Goal: Task Accomplishment & Management: Manage account settings

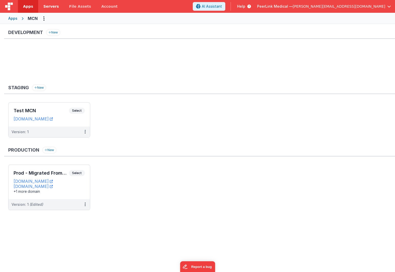
click at [54, 5] on span "Servers" at bounding box center [50, 6] width 15 height 5
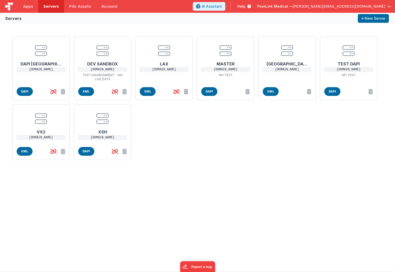
click at [247, 180] on div "DAPI NYC [DOMAIN_NAME] DAPI DEV SANDBOX [DOMAIN_NAME] TEST ENVIRONMENT - NO LIV…" at bounding box center [197, 148] width 395 height 248
click at [336, 90] on span "DAPI" at bounding box center [332, 91] width 16 height 9
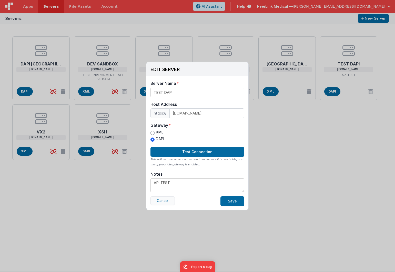
click at [168, 201] on button "Cancel" at bounding box center [162, 201] width 24 height 9
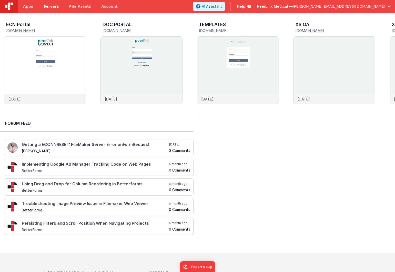
click at [48, 6] on span "Servers" at bounding box center [50, 6] width 15 height 5
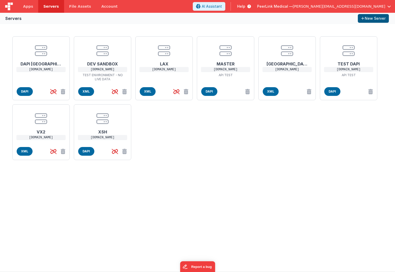
click at [372, 20] on button "New Server" at bounding box center [372, 18] width 31 height 9
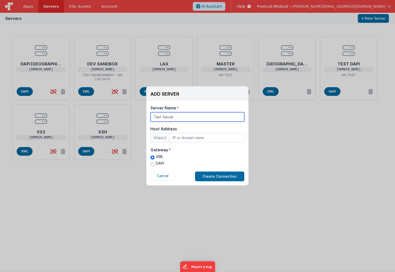
type input "Test Server"
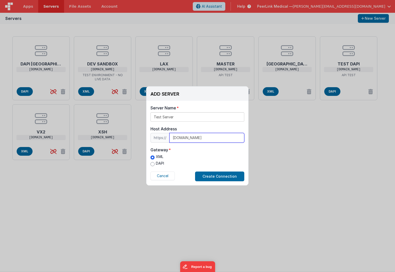
type input "[DOMAIN_NAME]"
click at [161, 162] on label "DAPI" at bounding box center [157, 163] width 14 height 5
click at [154, 162] on input "DAPI" at bounding box center [152, 164] width 4 height 4
radio input "true"
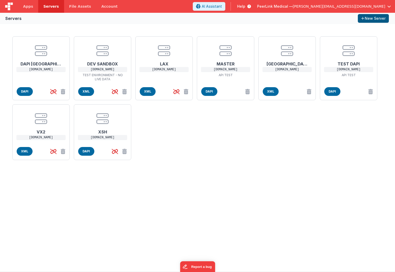
click at [374, 19] on button "New Server" at bounding box center [372, 18] width 31 height 9
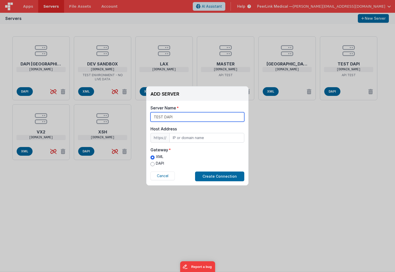
type input "TEST DAPI"
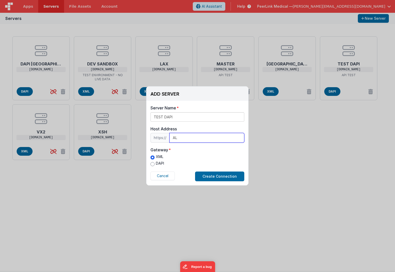
type input "A"
type input "[DOMAIN_NAME]"
click at [158, 165] on label "DAPI" at bounding box center [157, 163] width 14 height 5
click at [154, 165] on input "DAPI" at bounding box center [152, 164] width 4 height 4
radio input "true"
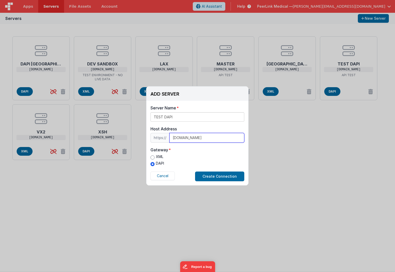
click at [177, 136] on input "[DOMAIN_NAME]" at bounding box center [206, 138] width 75 height 10
click at [176, 139] on input "[DOMAIN_NAME]" at bounding box center [206, 138] width 75 height 10
click at [177, 139] on input "[DOMAIN_NAME]" at bounding box center [206, 138] width 75 height 10
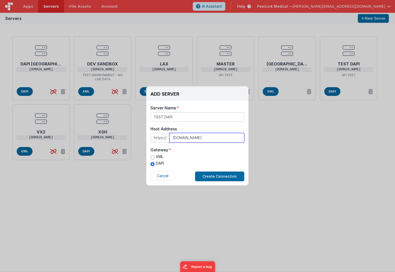
click at [177, 139] on input "[DOMAIN_NAME]" at bounding box center [206, 138] width 75 height 10
click at [183, 138] on input "[DOMAIN_NAME]" at bounding box center [206, 138] width 75 height 10
type input "[DOMAIN_NAME]"
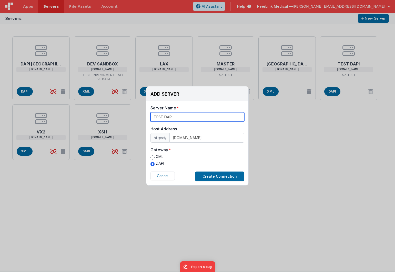
click at [175, 117] on input "TEST DAPI" at bounding box center [197, 116] width 94 height 9
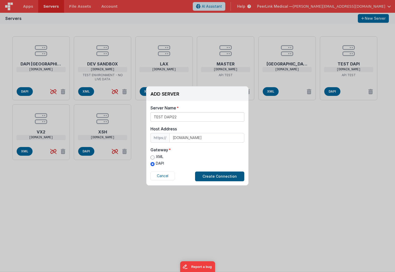
click at [206, 177] on button "Create Connection" at bounding box center [219, 177] width 49 height 10
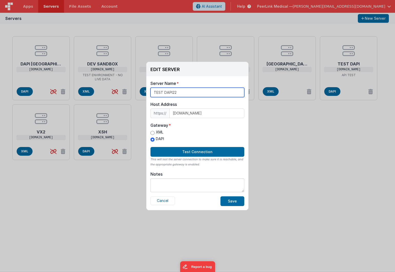
click at [165, 91] on input "TEST DAPI22" at bounding box center [197, 92] width 94 height 9
click at [183, 92] on input "TEST DAPI22" at bounding box center [197, 92] width 94 height 9
type input "TEST DAPI"
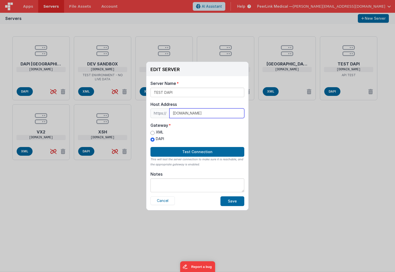
click at [181, 112] on input "[DOMAIN_NAME]" at bounding box center [206, 114] width 75 height 10
click at [186, 113] on input "[DOMAIN_NAME]" at bounding box center [206, 114] width 75 height 10
click at [162, 201] on button "Cancel" at bounding box center [162, 201] width 24 height 9
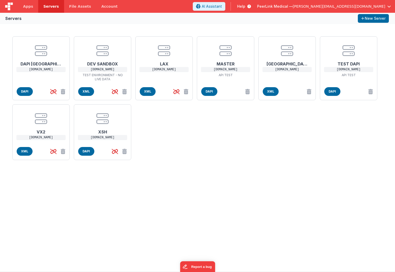
click at [282, 161] on div "DAPI NYC [DOMAIN_NAME] DAPI DEV SANDBOX [DOMAIN_NAME] TEST ENVIRONMENT - NO LIV…" at bounding box center [197, 98] width 374 height 128
click at [29, 8] on span "Apps" at bounding box center [28, 6] width 10 height 5
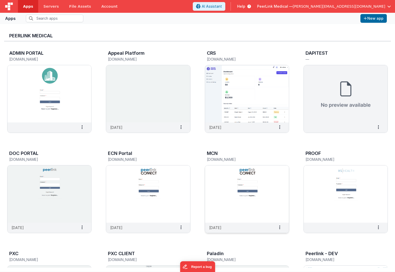
click at [207, 168] on img at bounding box center [247, 194] width 84 height 57
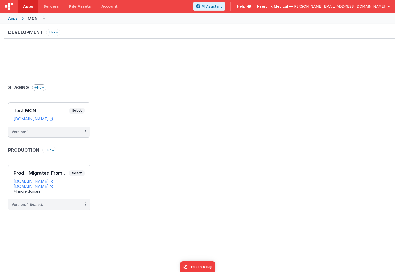
click at [42, 88] on button "New" at bounding box center [39, 88] width 14 height 7
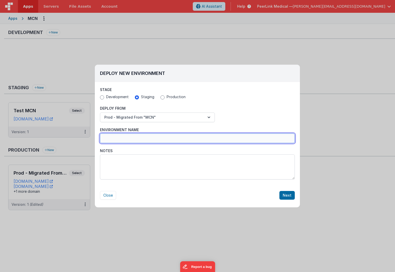
click at [137, 136] on input "Environment Name" at bounding box center [197, 139] width 195 height 10
type input "T"
type input "Copy MCN"
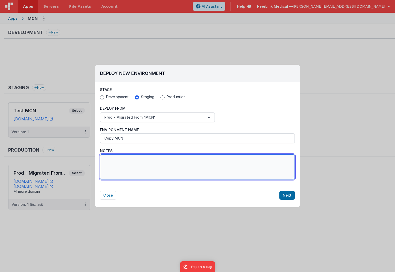
click at [150, 164] on textarea "Notes" at bounding box center [197, 167] width 195 height 25
type textarea "Desciprion here"
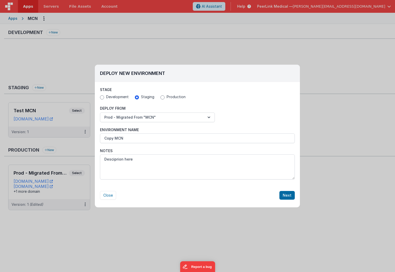
click at [181, 88] on div "Stage Development Staging Production" at bounding box center [197, 94] width 195 height 14
click at [108, 196] on button "Close" at bounding box center [108, 195] width 16 height 9
radio input "false"
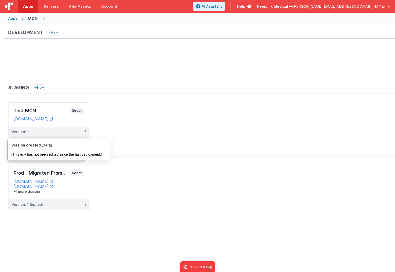
click at [58, 67] on ul at bounding box center [201, 63] width 386 height 33
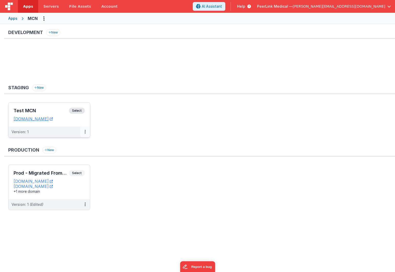
click at [86, 133] on button at bounding box center [85, 132] width 10 height 11
click at [79, 141] on link "Edit" at bounding box center [67, 143] width 45 height 9
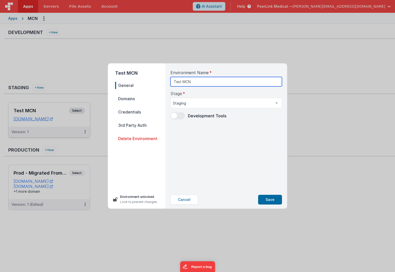
click at [200, 84] on input "Test MCN" at bounding box center [225, 81] width 111 height 9
click at [127, 99] on span "Domains" at bounding box center [140, 98] width 50 height 7
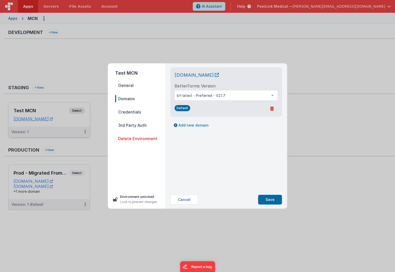
click at [126, 113] on span "Credentials" at bounding box center [140, 112] width 50 height 7
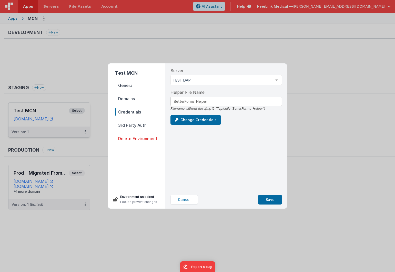
click at [133, 99] on span "Domains" at bounding box center [140, 98] width 50 height 7
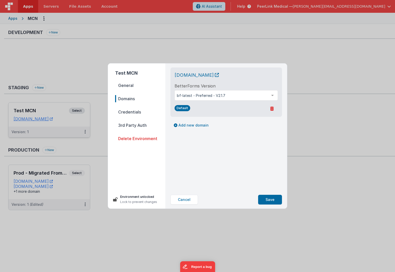
click at [131, 87] on span "General" at bounding box center [140, 85] width 50 height 7
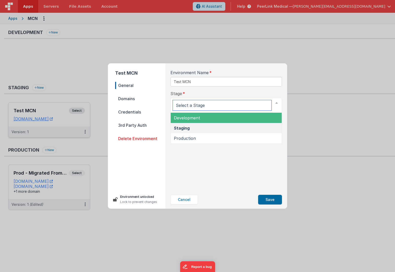
click at [204, 104] on input "text" at bounding box center [222, 105] width 99 height 10
click at [201, 70] on span "Environment Name" at bounding box center [189, 73] width 38 height 6
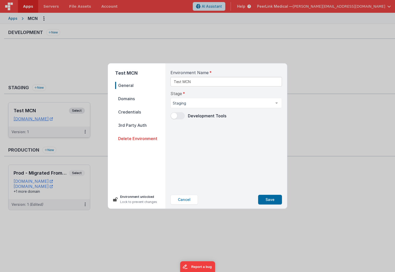
click at [131, 101] on span "Domains" at bounding box center [140, 98] width 50 height 7
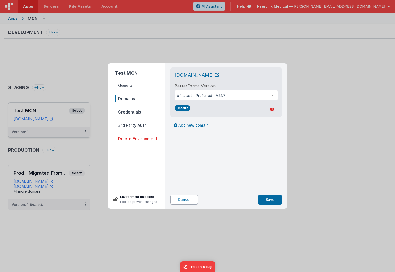
click at [181, 202] on button "Cancel" at bounding box center [183, 200] width 27 height 10
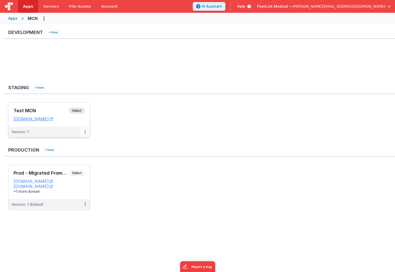
click at [82, 132] on button at bounding box center [85, 132] width 10 height 11
click at [84, 135] on button at bounding box center [85, 132] width 10 height 11
click at [65, 144] on link "Edit" at bounding box center [67, 143] width 45 height 9
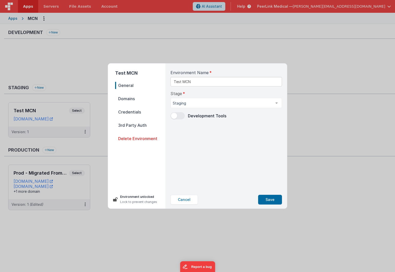
click at [128, 100] on span "Domains" at bounding box center [140, 98] width 50 height 7
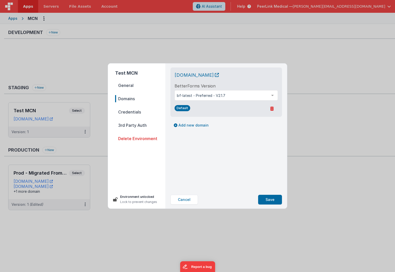
click at [131, 113] on span "Credentials" at bounding box center [140, 112] width 50 height 7
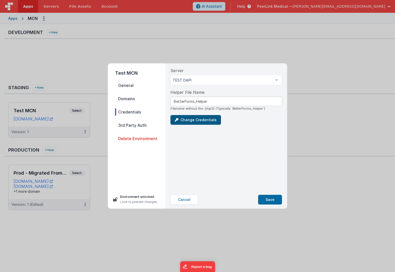
click at [193, 123] on button "Change Credentials" at bounding box center [195, 120] width 50 height 10
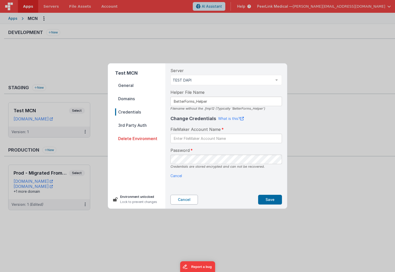
click at [186, 201] on button "Cancel" at bounding box center [183, 200] width 27 height 10
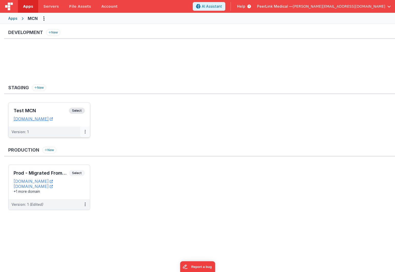
click at [85, 132] on icon at bounding box center [85, 132] width 1 height 0
click at [83, 142] on link "Edit" at bounding box center [67, 143] width 45 height 9
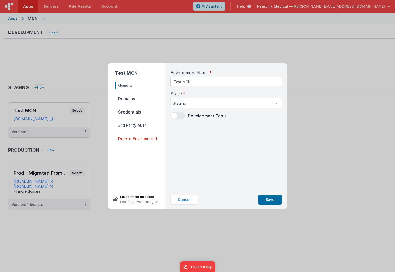
click at [129, 102] on span "Domains" at bounding box center [140, 98] width 50 height 7
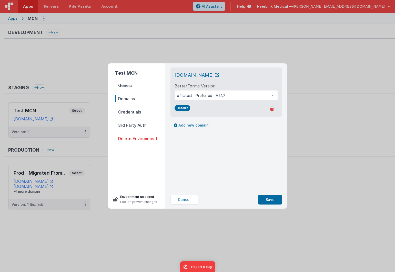
click at [131, 112] on span "Credentials" at bounding box center [140, 112] width 50 height 7
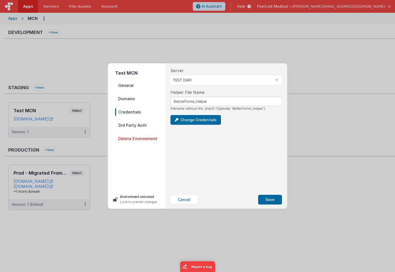
click at [131, 127] on span "3rd Party Auth" at bounding box center [140, 125] width 50 height 7
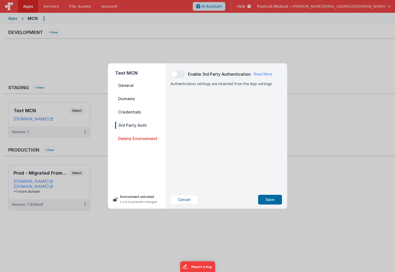
click at [131, 115] on span "Credentials" at bounding box center [140, 112] width 50 height 7
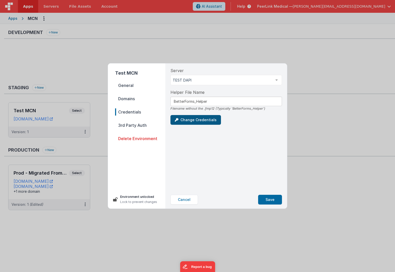
click at [183, 121] on button "Change Credentials" at bounding box center [195, 120] width 50 height 10
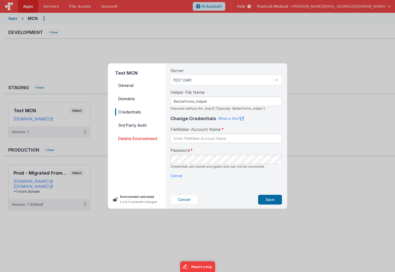
click at [127, 98] on span "Domains" at bounding box center [140, 98] width 50 height 7
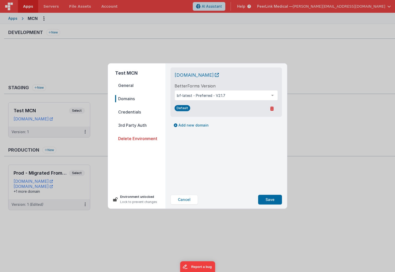
click at [133, 114] on span "Credentials" at bounding box center [140, 112] width 50 height 7
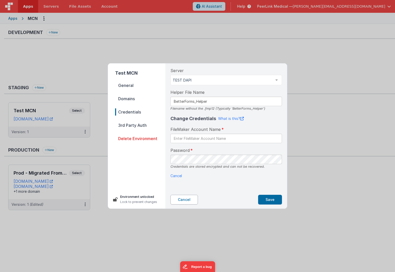
click at [180, 198] on button "Cancel" at bounding box center [183, 200] width 27 height 10
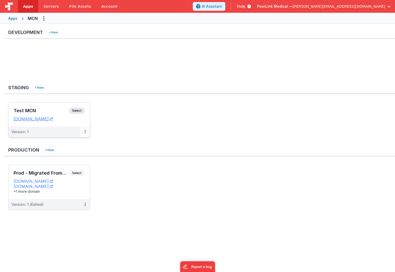
click at [87, 133] on button at bounding box center [85, 132] width 10 height 11
click at [68, 146] on div "Development New Staging New Test MCN Select URLs [DOMAIN_NAME] Version: 1 Edit …" at bounding box center [199, 122] width 390 height 186
click at [84, 132] on button at bounding box center [85, 132] width 10 height 11
click at [73, 142] on link "Edit" at bounding box center [67, 143] width 45 height 9
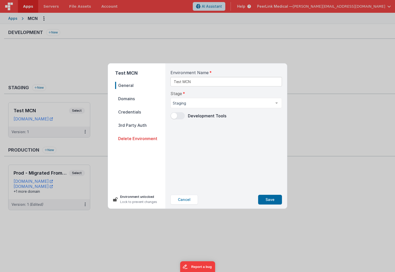
click at [137, 113] on span "Credentials" at bounding box center [140, 112] width 50 height 7
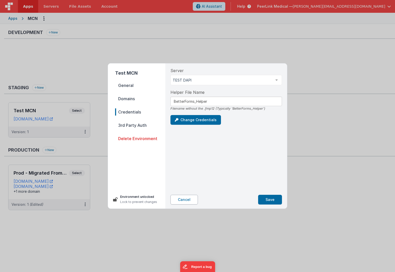
click at [186, 201] on button "Cancel" at bounding box center [183, 200] width 27 height 10
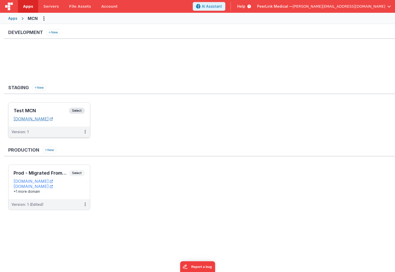
click at [46, 120] on link "[DOMAIN_NAME]" at bounding box center [33, 119] width 39 height 5
